Goal: Transaction & Acquisition: Book appointment/travel/reservation

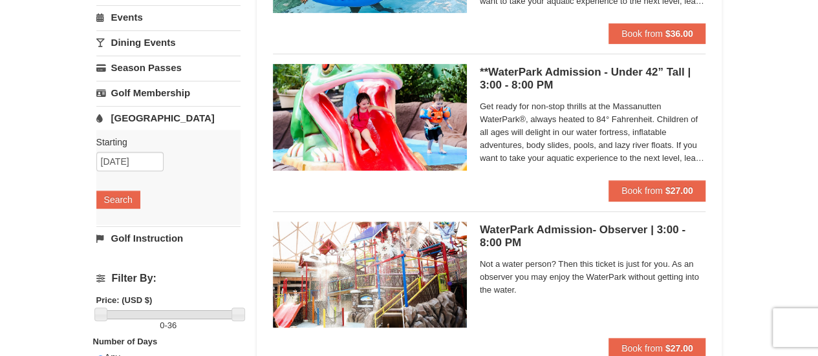
scroll to position [103, 0]
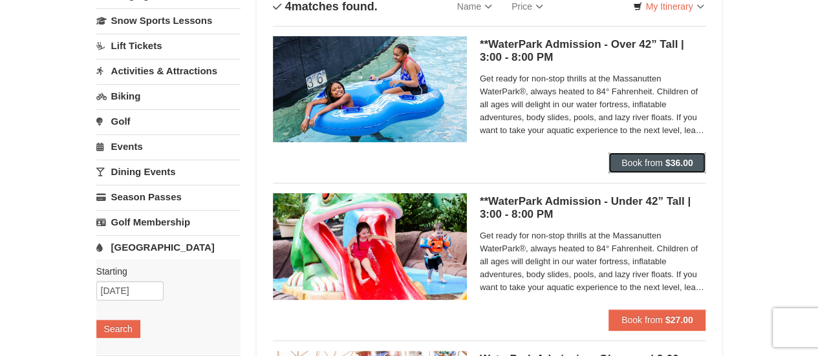
click at [654, 166] on span "Book from" at bounding box center [642, 163] width 41 height 10
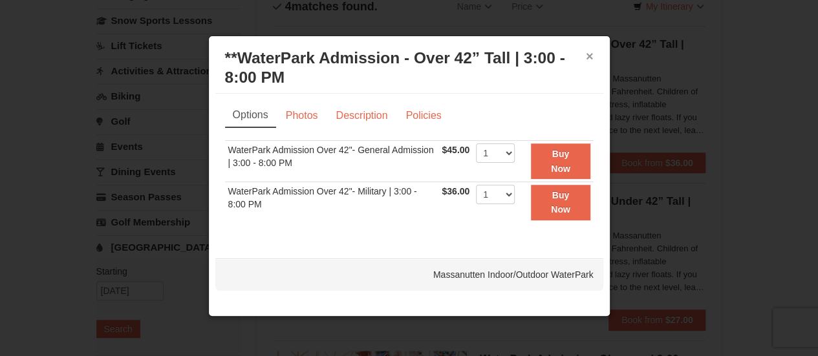
click at [589, 53] on button "×" at bounding box center [590, 56] width 8 height 13
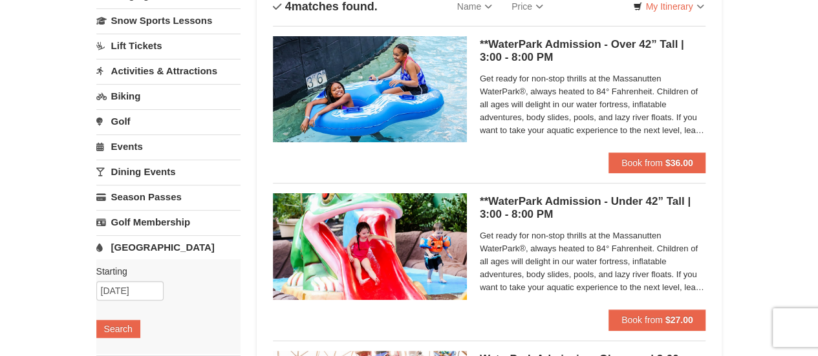
scroll to position [65, 0]
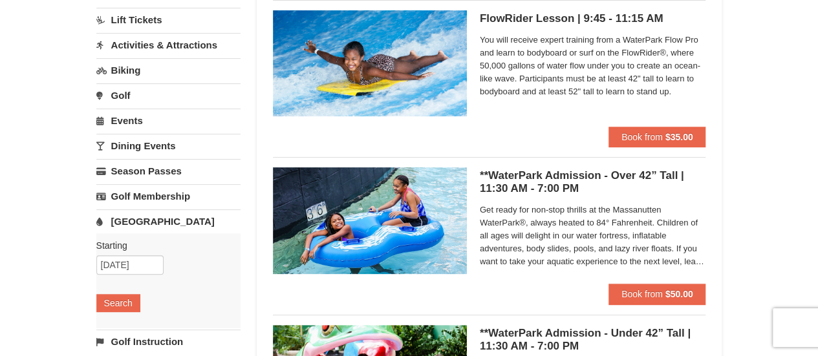
scroll to position [194, 0]
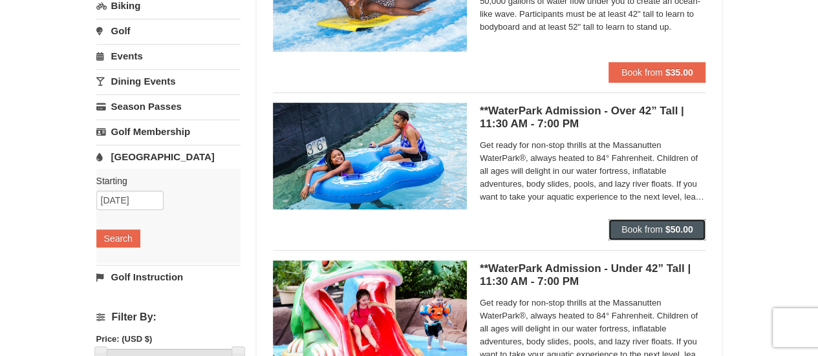
click at [645, 226] on span "Book from" at bounding box center [642, 229] width 41 height 10
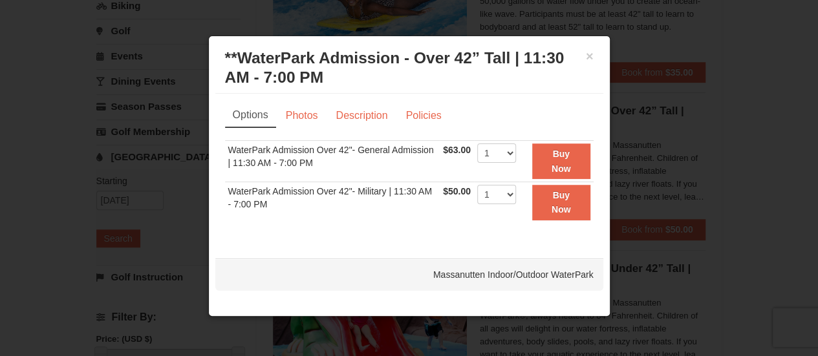
click at [595, 50] on div "× **WaterPark Admission - Over 42” Tall | 11:30 AM - 7:00 PM Massanutten Indoor…" at bounding box center [409, 68] width 388 height 51
click at [589, 56] on button "×" at bounding box center [590, 56] width 8 height 13
